Goal: Find specific page/section: Find specific page/section

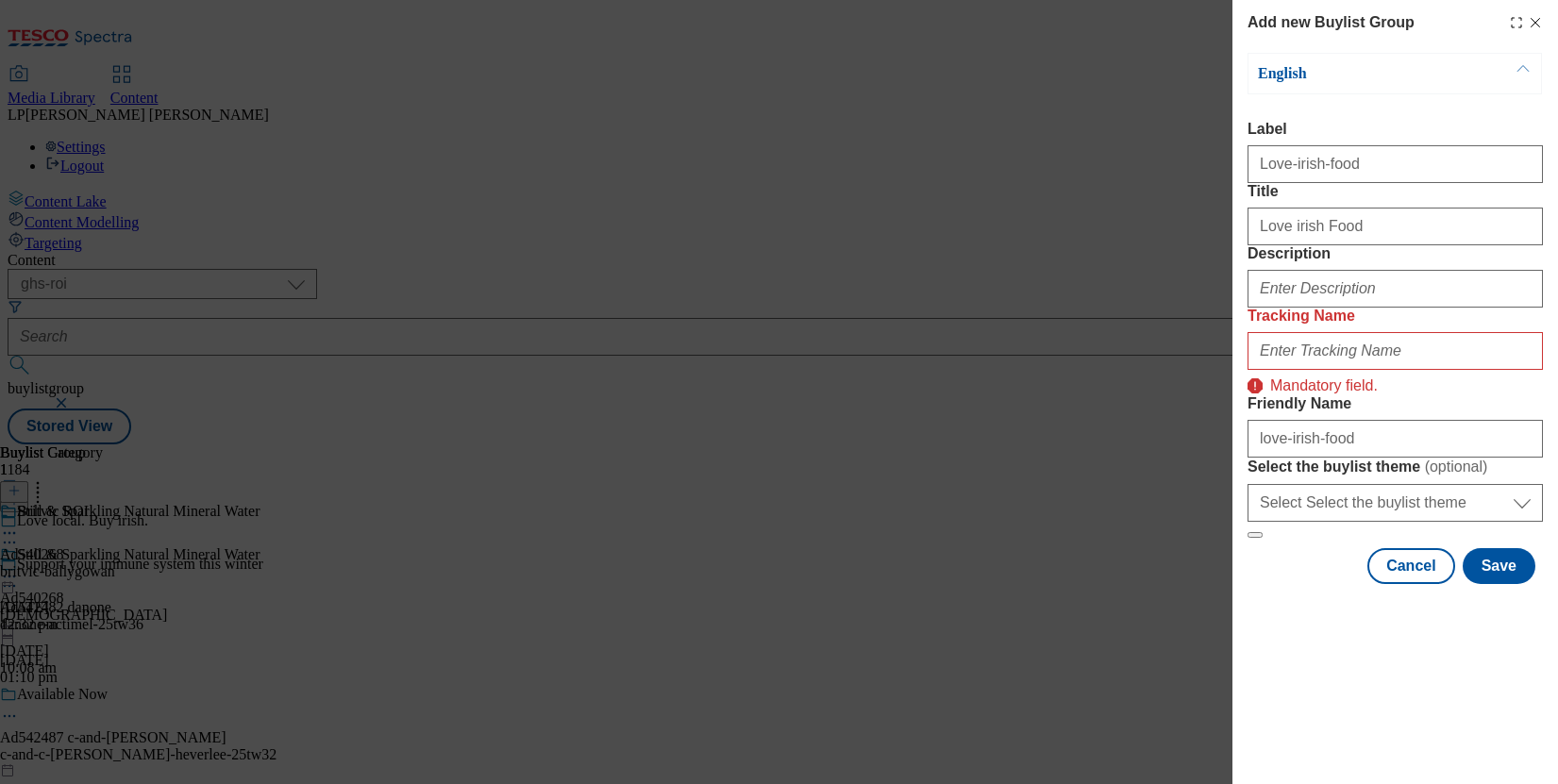
select select "ghs-roi"
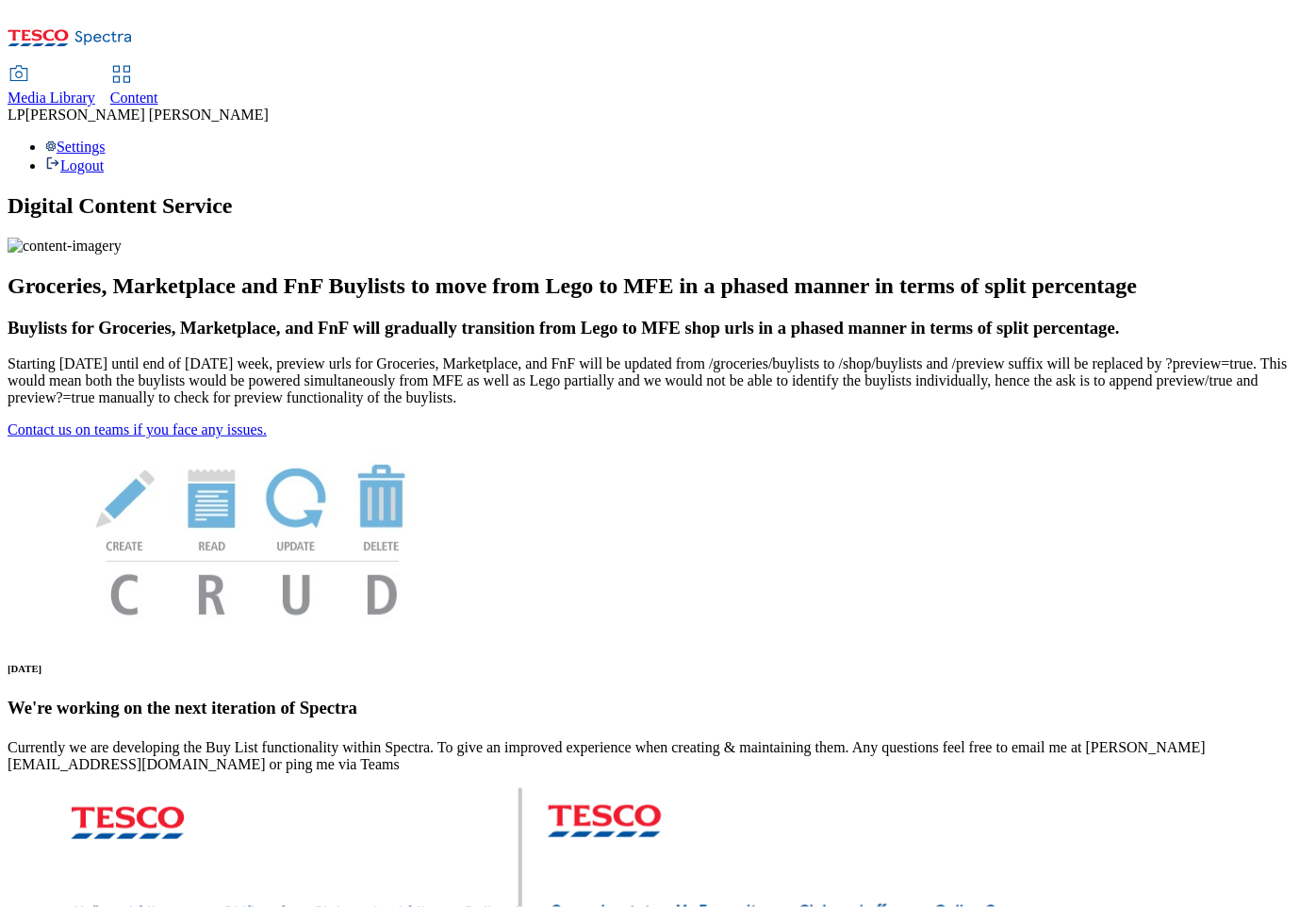
click at [95, 89] on span "Media Library" at bounding box center [51, 97] width 87 height 16
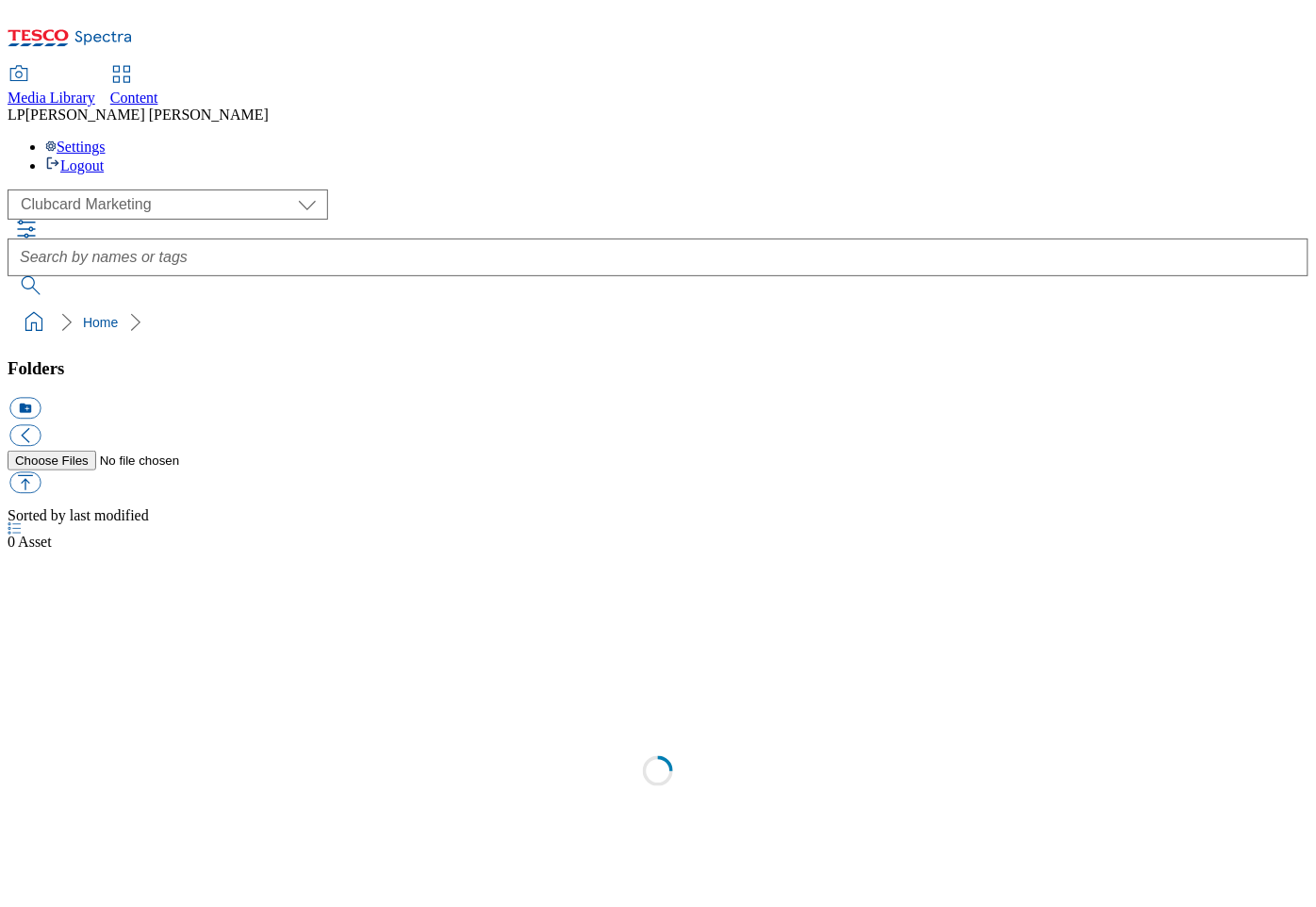
scroll to position [1, 0]
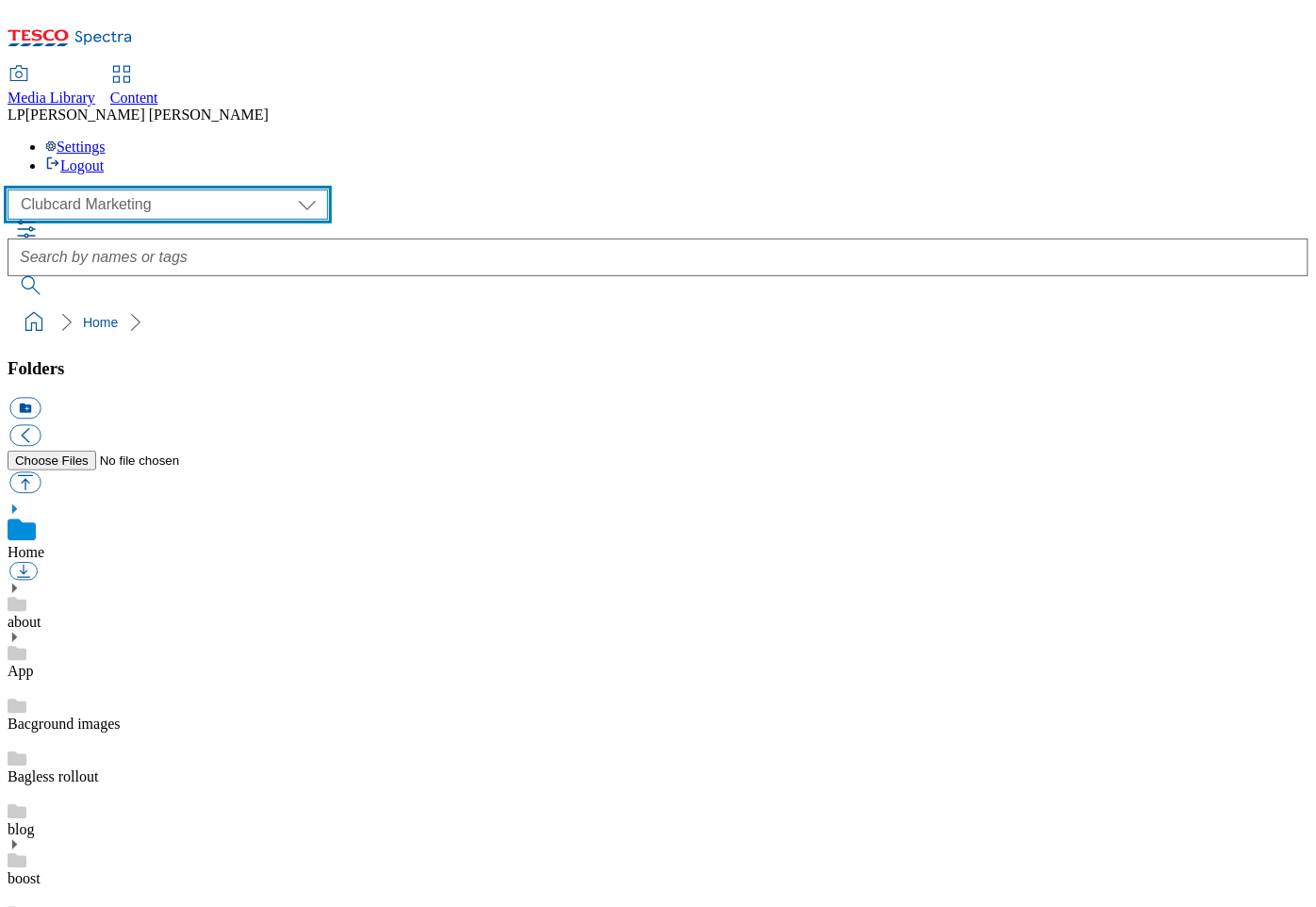
click at [115, 189] on select "Clubcard Marketing Demo Dotcom [GEOGRAPHIC_DATA] Emails GHS Marketing UK GHS Pr…" at bounding box center [168, 204] width 321 height 30
select select "flare-ghs-roi"
click at [12, 189] on select "Clubcard Marketing Demo Dotcom [GEOGRAPHIC_DATA] Emails GHS Marketing UK GHS Pr…" at bounding box center [168, 204] width 321 height 30
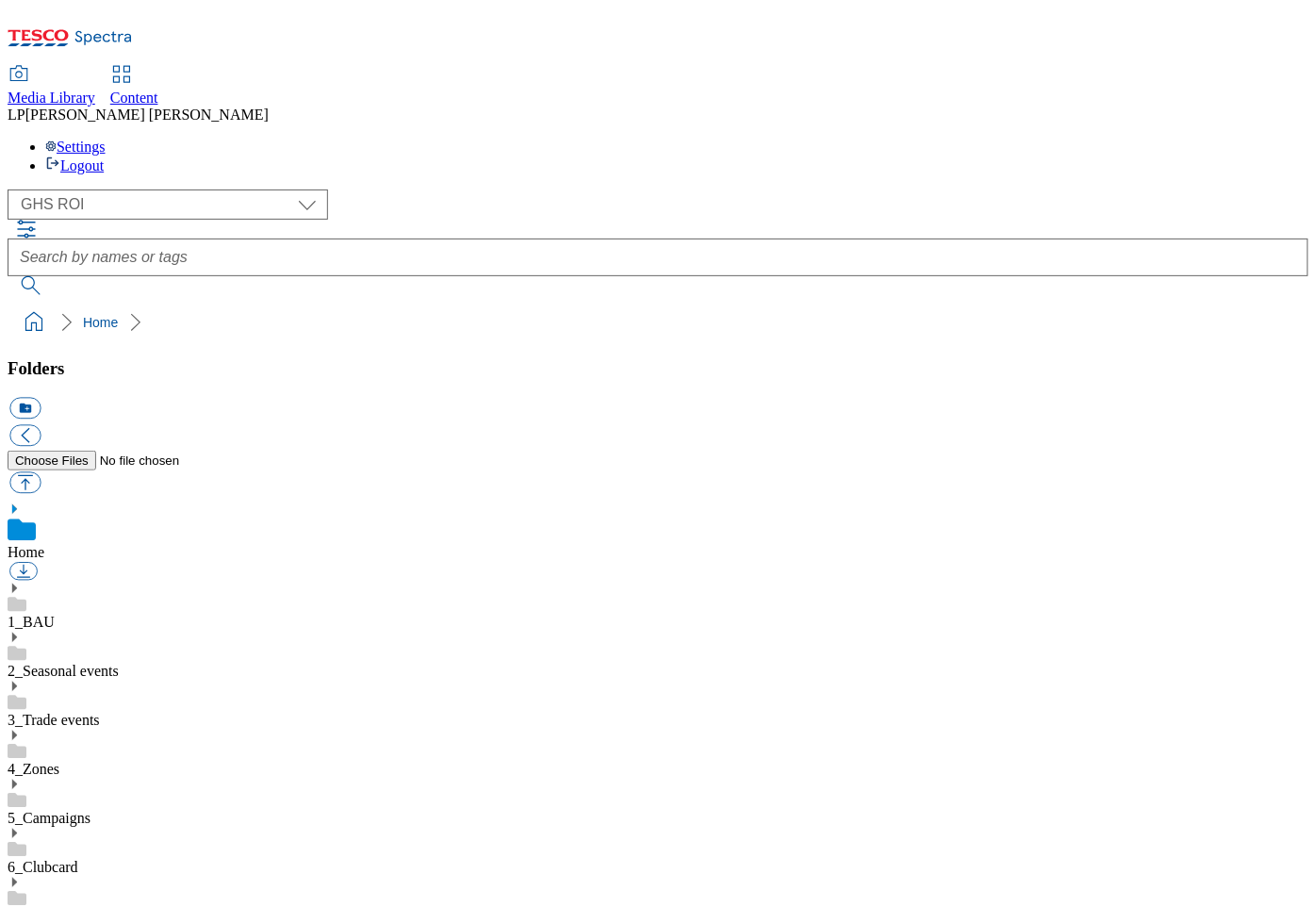
click at [17, 731] on use at bounding box center [14, 735] width 5 height 10
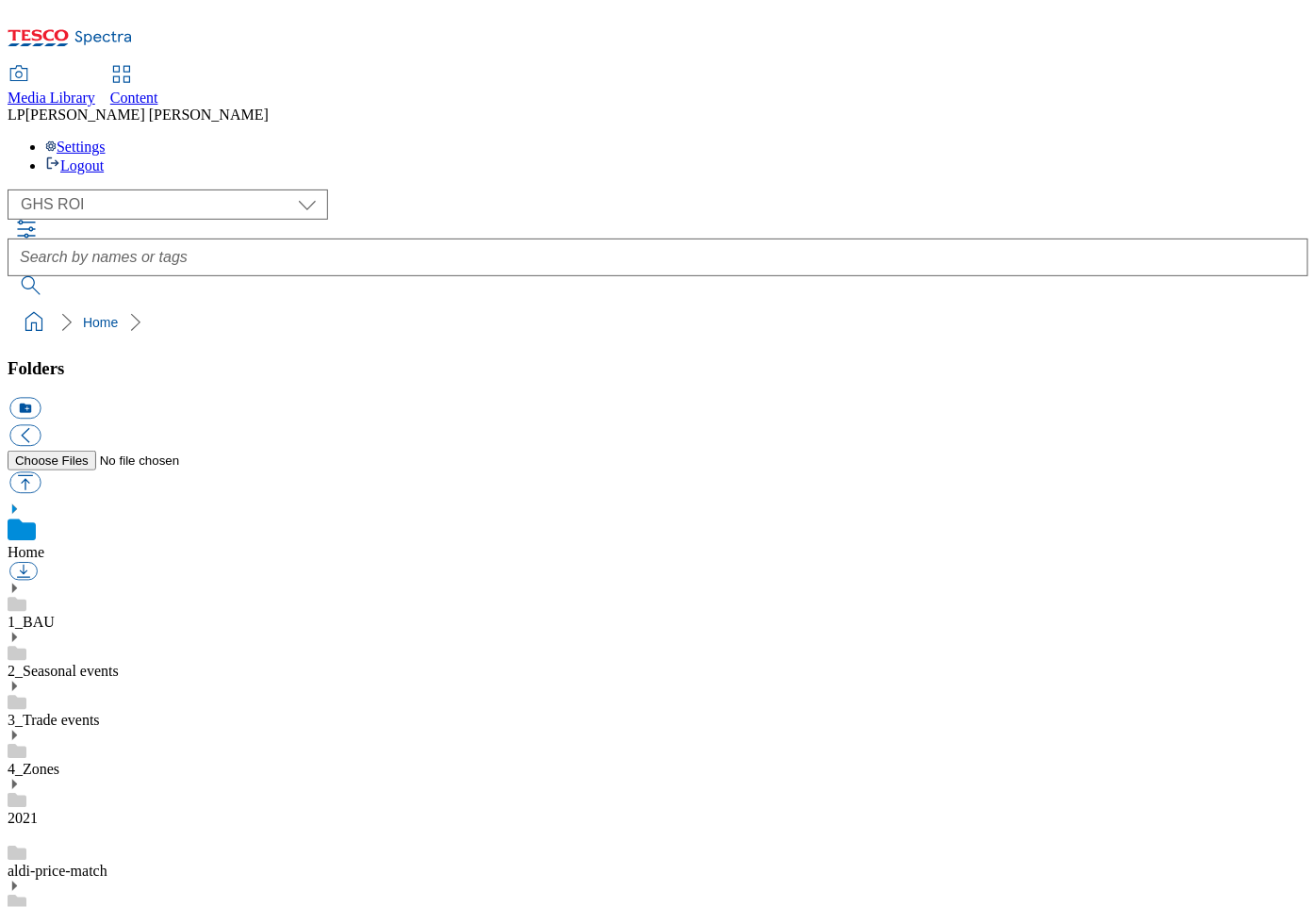
scroll to position [945, 0]
